Goal: Task Accomplishment & Management: Use online tool/utility

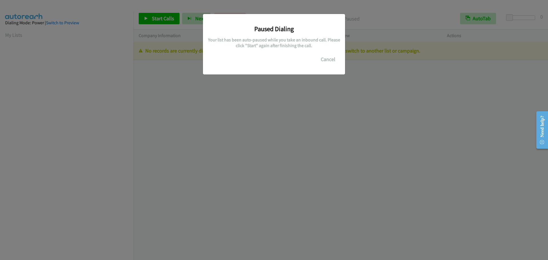
scroll to position [60, 0]
click at [330, 60] on button "Cancel" at bounding box center [327, 59] width 25 height 11
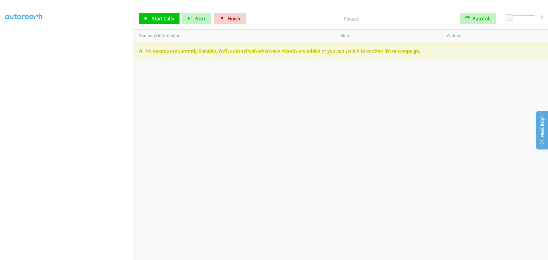
scroll to position [0, 0]
click at [13, 33] on link "My Lists" at bounding box center [13, 35] width 17 height 7
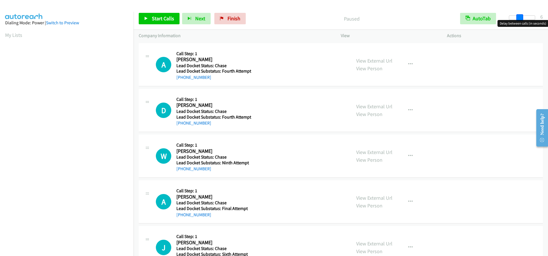
drag, startPoint x: 509, startPoint y: 17, endPoint x: 520, endPoint y: 17, distance: 10.3
click at [520, 17] on span at bounding box center [519, 17] width 7 height 7
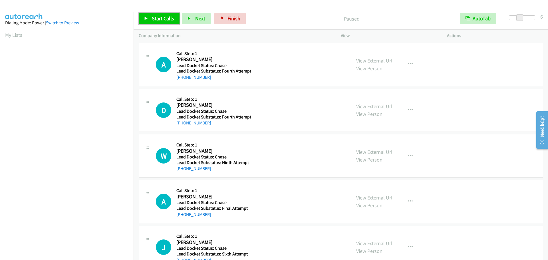
click at [166, 18] on span "Start Calls" at bounding box center [163, 18] width 22 height 7
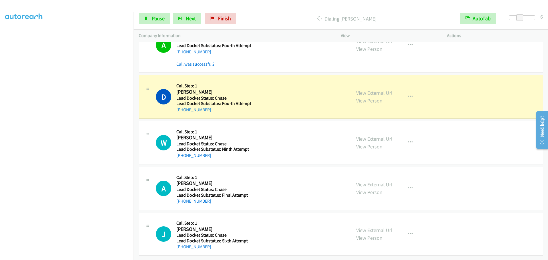
scroll to position [30, 0]
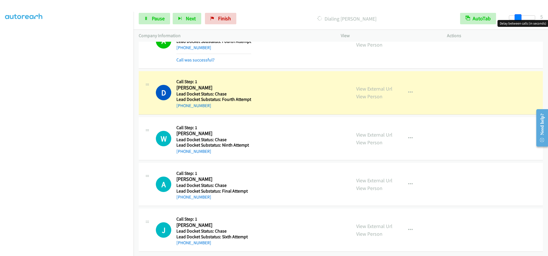
click at [518, 18] on span at bounding box center [518, 17] width 7 height 7
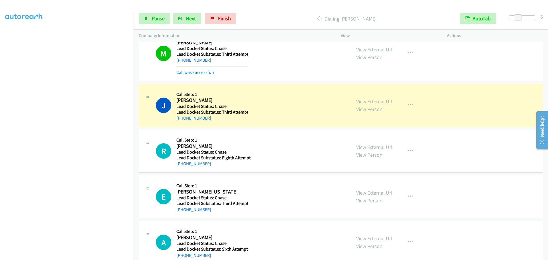
scroll to position [551, 0]
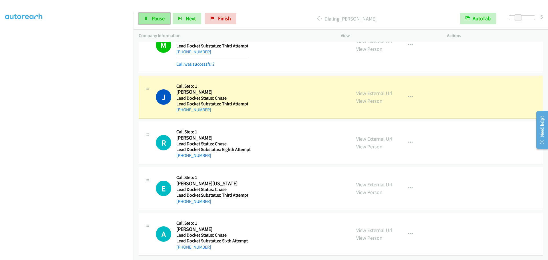
click at [162, 22] on link "Pause" at bounding box center [154, 18] width 31 height 11
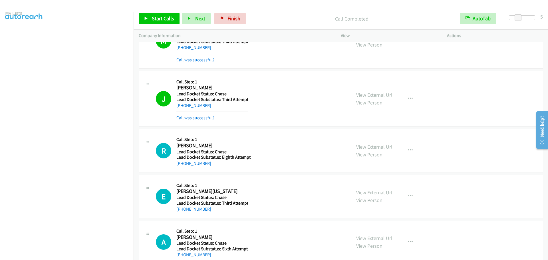
scroll to position [0, 0]
click at [15, 35] on link "My Lists" at bounding box center [13, 35] width 17 height 7
